Goal: Information Seeking & Learning: Learn about a topic

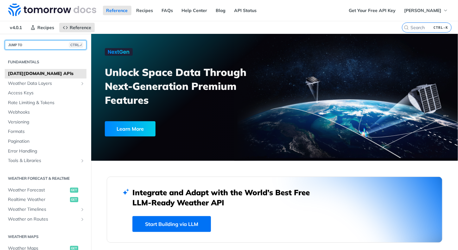
click at [39, 46] on button "JUMP TO CTRL-/" at bounding box center [46, 45] width 82 height 10
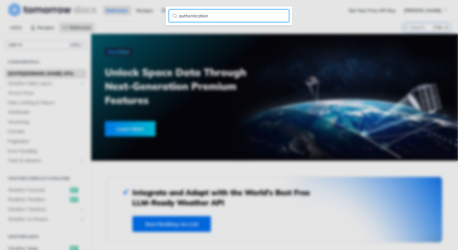
type input "authentication"
click at [282, 16] on input "authentication" at bounding box center [229, 16] width 120 height 13
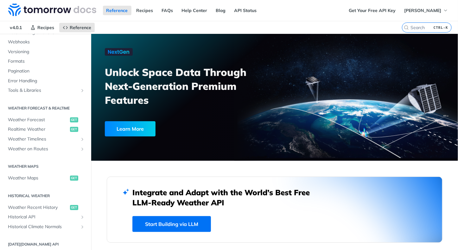
scroll to position [71, 0]
click at [33, 183] on div "Fundamentals [DATE][DOMAIN_NAME] APIs Weather Data Layers Core Probabilistic Fo…" at bounding box center [45, 181] width 91 height 405
click at [37, 126] on span "Realtime Weather" at bounding box center [38, 129] width 61 height 6
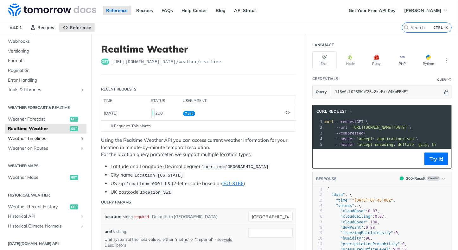
click at [36, 137] on span "Weather Timelines" at bounding box center [43, 139] width 70 height 6
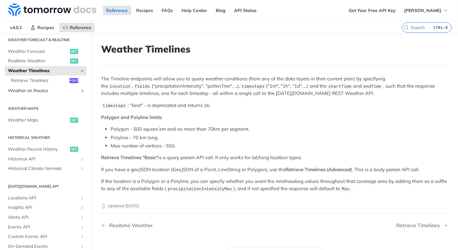
scroll to position [139, 0]
click at [32, 159] on span "Historical API" at bounding box center [43, 159] width 70 height 6
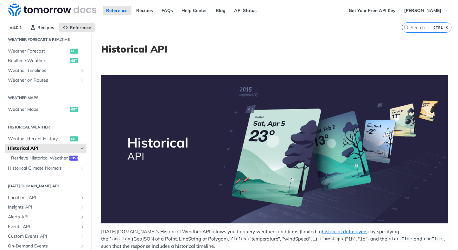
click at [31, 146] on span "Historical API" at bounding box center [43, 148] width 70 height 6
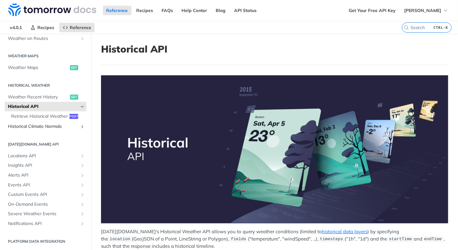
scroll to position [187, 0]
click at [33, 155] on span "Locations API" at bounding box center [43, 156] width 70 height 6
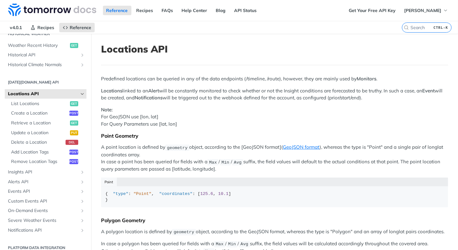
scroll to position [239, 0]
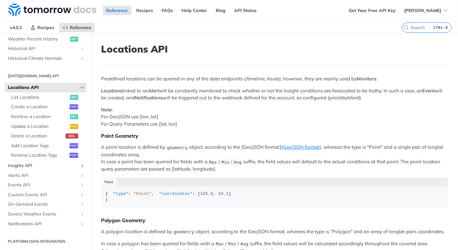
click at [29, 165] on span "Insights API" at bounding box center [43, 166] width 70 height 6
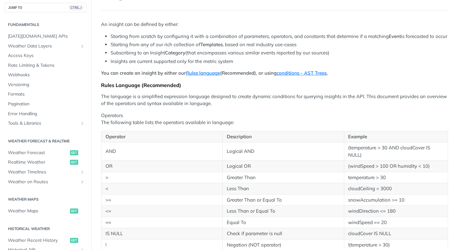
scroll to position [1, 0]
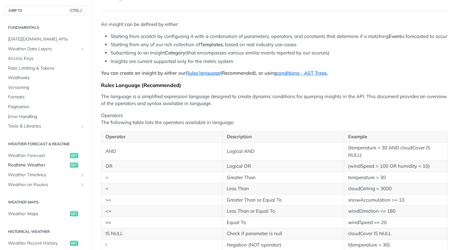
click at [32, 165] on span "Realtime Weather" at bounding box center [38, 165] width 61 height 6
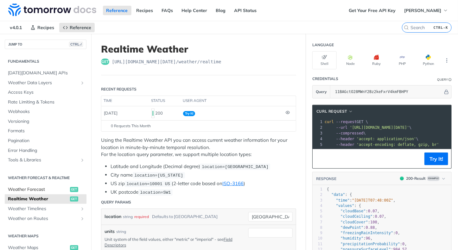
click at [35, 190] on span "Weather Forecast" at bounding box center [38, 190] width 61 height 6
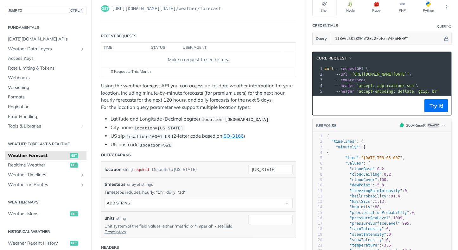
scroll to position [53, 0]
click at [35, 165] on span "Realtime Weather" at bounding box center [38, 165] width 61 height 6
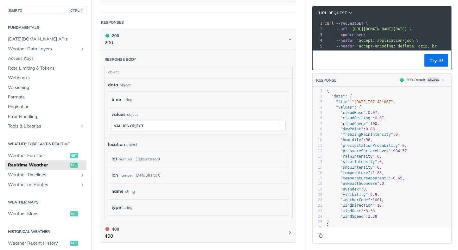
scroll to position [280, 0]
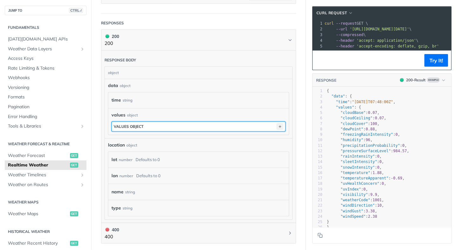
click at [277, 124] on icon "button" at bounding box center [280, 126] width 7 height 7
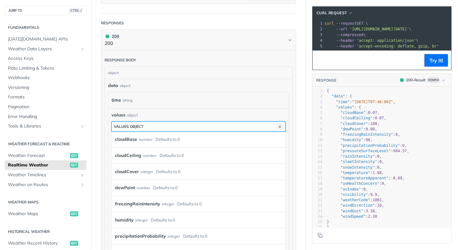
click at [277, 124] on icon "button" at bounding box center [280, 126] width 7 height 7
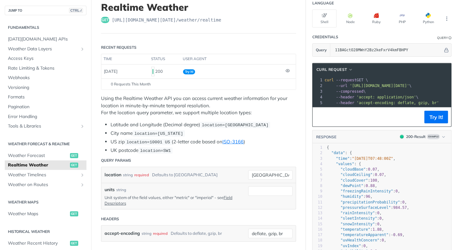
scroll to position [0, 0]
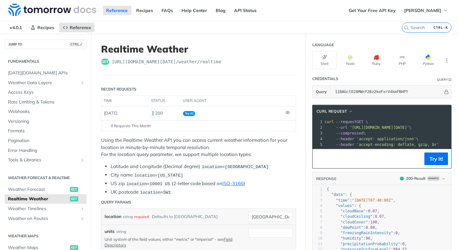
click at [105, 169] on ul "Latitude and Longitude (Decimal degree) location=[GEOGRAPHIC_DATA] City name lo…" at bounding box center [198, 179] width 195 height 33
